Goal: Navigation & Orientation: Find specific page/section

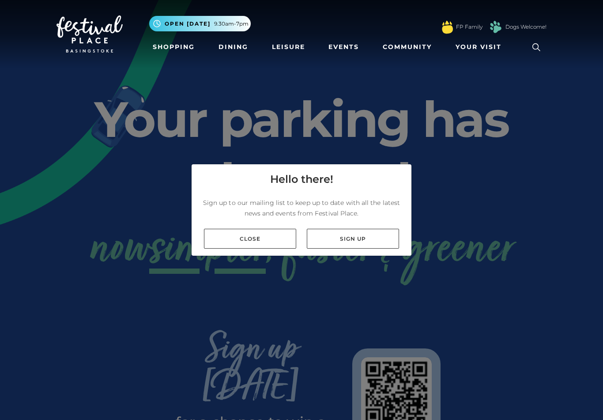
click at [249, 248] on link "Close" at bounding box center [250, 239] width 92 height 20
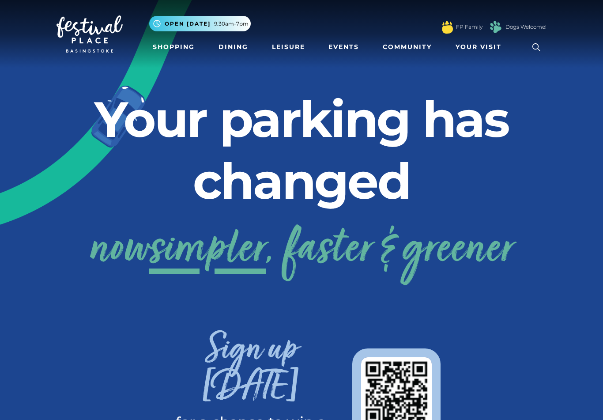
click at [188, 46] on link "Shopping" at bounding box center [173, 47] width 49 height 16
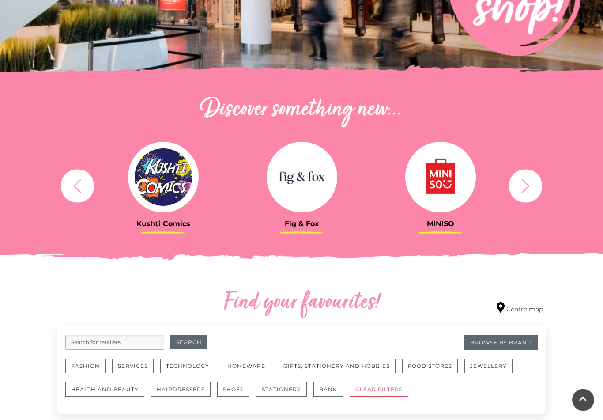
scroll to position [225, 0]
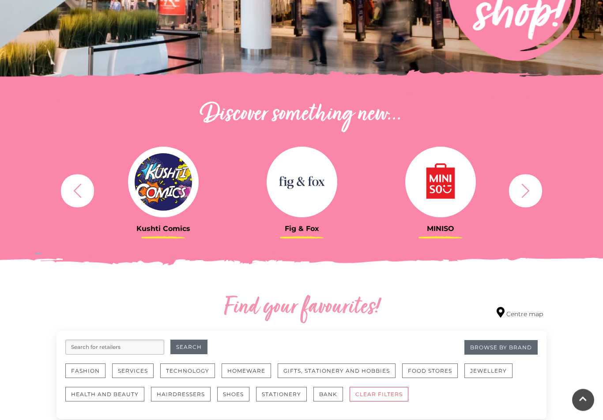
click at [521, 196] on icon "button" at bounding box center [525, 191] width 16 height 16
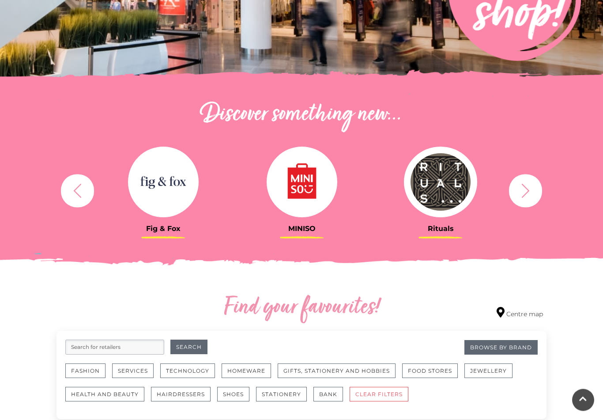
click at [534, 197] on button "button" at bounding box center [525, 190] width 33 height 33
click at [528, 192] on icon "button" at bounding box center [525, 191] width 16 height 16
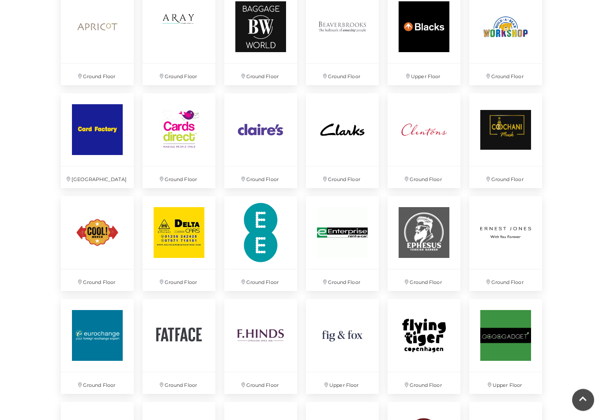
scroll to position [775, 0]
click at [425, 359] on img at bounding box center [423, 335] width 73 height 73
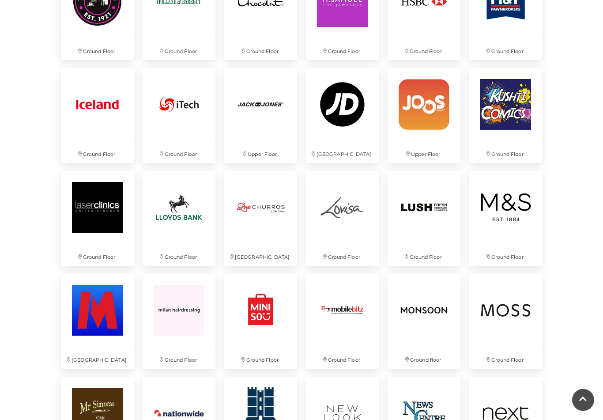
scroll to position [1314, 0]
click at [474, 279] on img at bounding box center [505, 310] width 73 height 73
